Goal: Find specific page/section: Find specific page/section

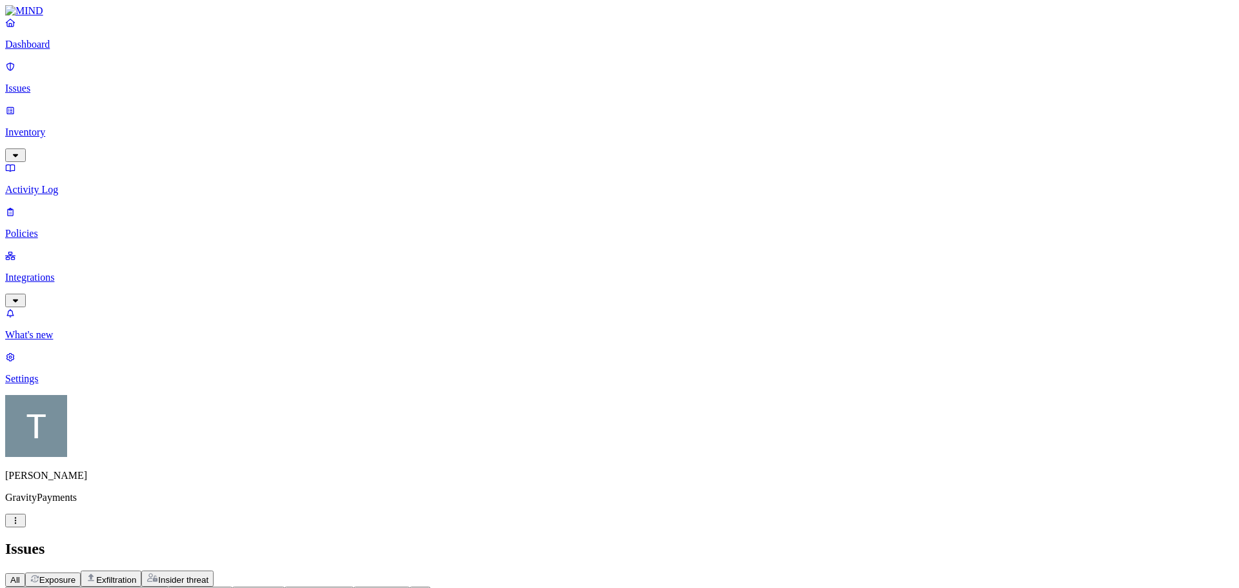
drag, startPoint x: 41, startPoint y: 175, endPoint x: 43, endPoint y: 199, distance: 24.6
click at [41, 272] on p "Integrations" at bounding box center [619, 278] width 1229 height 12
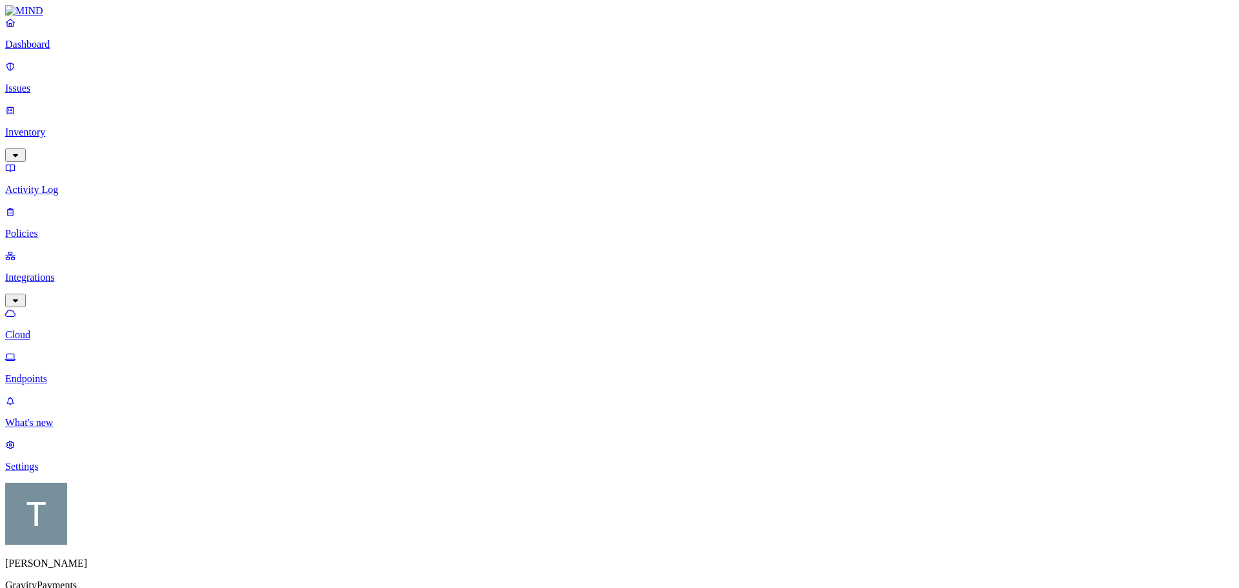
click at [48, 373] on p "Endpoints" at bounding box center [619, 379] width 1229 height 12
drag, startPoint x: 867, startPoint y: 15, endPoint x: 861, endPoint y: 41, distance: 26.5
